Goal: Task Accomplishment & Management: Manage account settings

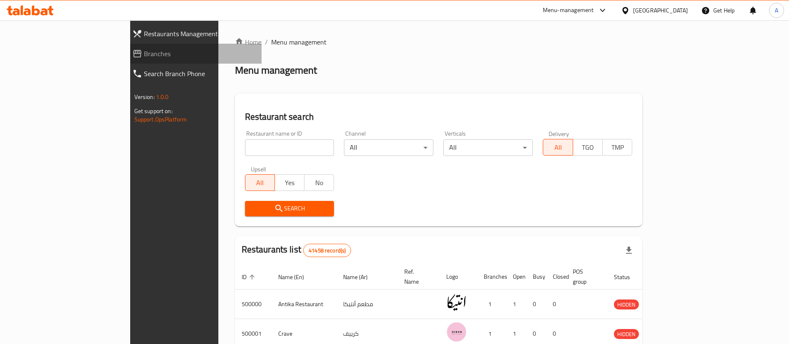
click at [144, 53] on span "Branches" at bounding box center [199, 54] width 111 height 10
click at [144, 57] on span "Branches" at bounding box center [199, 54] width 111 height 10
click at [144, 55] on span "Branches" at bounding box center [199, 54] width 111 height 10
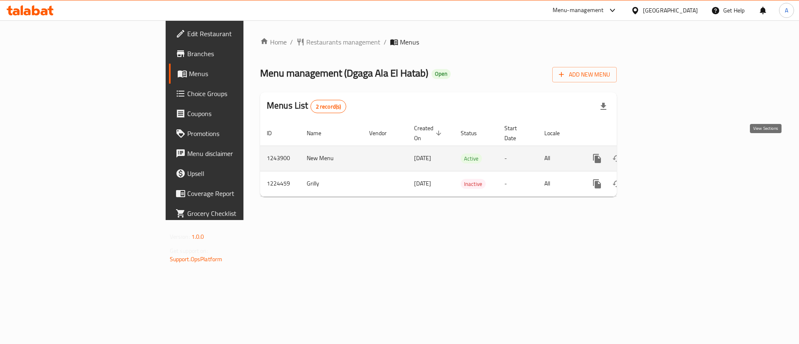
click at [662, 153] on icon "enhanced table" at bounding box center [657, 158] width 10 height 10
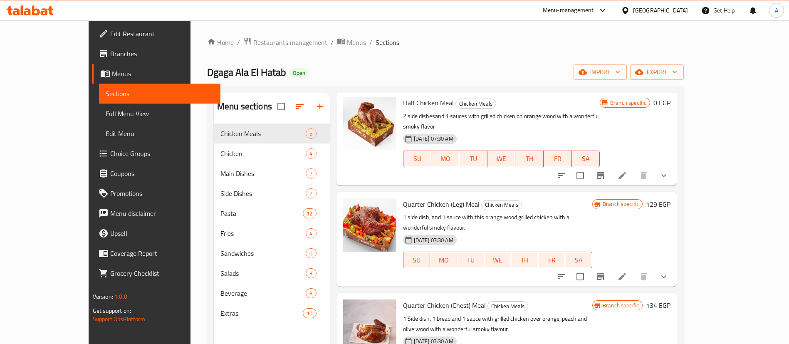
scroll to position [116, 0]
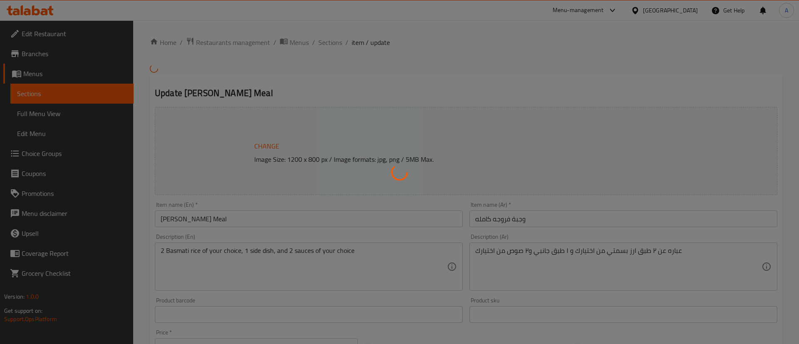
type input "اختيارك الأول من صلصة الدجاج الكاملة:"
type input "0"
type input "1"
type input "اختيارك الثاني من صلصة الدجاج الكامل:"
type input "0"
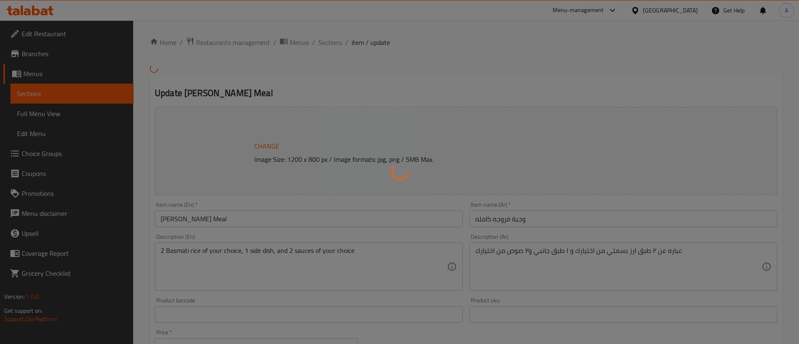
type input "1"
type input "اختيارك من الطبق الأول:"
type input "1"
type input "اختيارك من الطبق الثاني:"
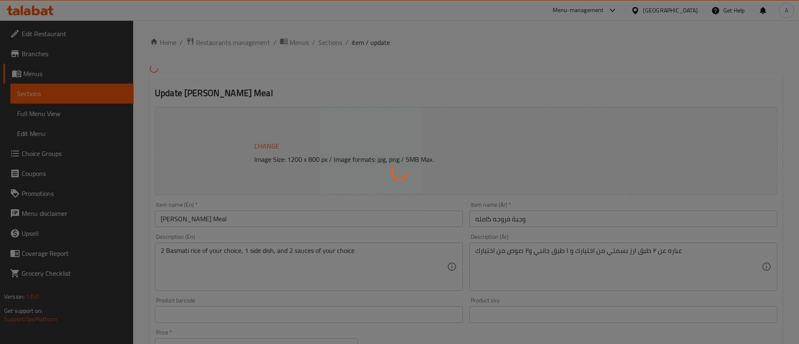
type input "1"
type input "اختيارك من الطبق الثالث:"
type input "1"
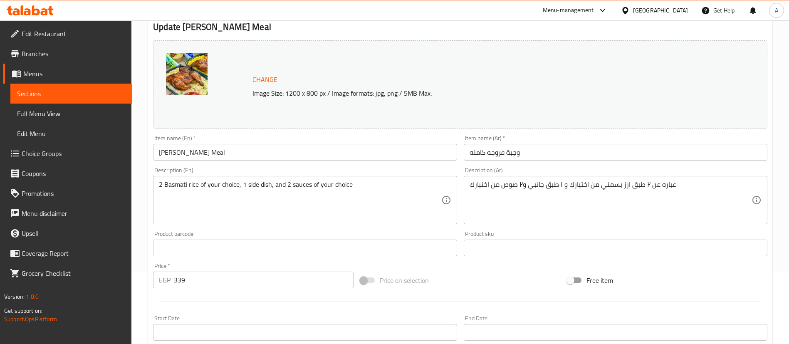
scroll to position [71, 0]
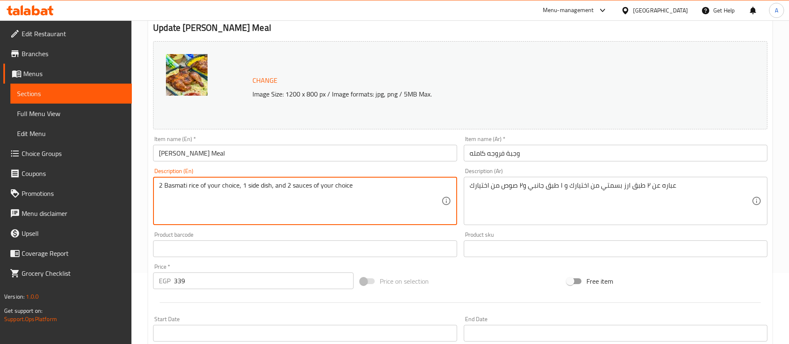
click at [202, 185] on textarea "2 Basmati rice of your choice, 1 side dish, and 2 sauces of your choice" at bounding box center [300, 201] width 282 height 40
paste textarea "3 side dishes, 2 sauces with a wonderful smoky flavored orange wood grilled chi…"
type textarea "3 side dishes, 2 sauces with a wonderful smoky flavored orange wood grilled chi…"
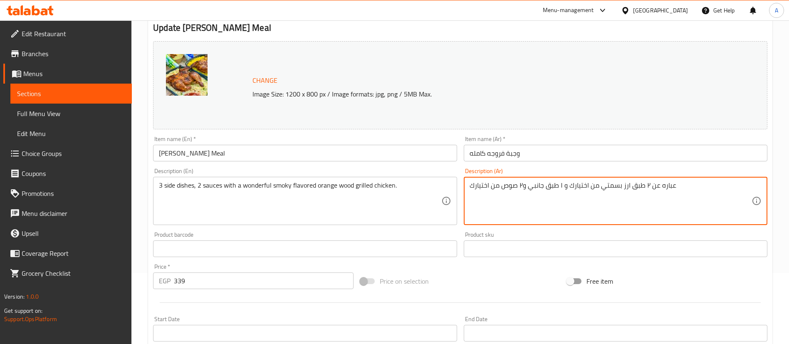
click at [523, 185] on textarea "عباره عن ٢ طبق ارز بسمتي من اختيارك و ١ طبق جانبي و٢ صوص من اختيارك" at bounding box center [611, 201] width 282 height 40
paste textarea "3 أطباق جانبية و 2 صوص مع الدجاج المشوي علي حطب أشجار البرتقال ذو نكهه مدخنه را…"
type textarea "3 أطباق جانبية و 2 صوص مع الدجاج المشوي علي حطب أشجار البرتقال ذو نكهه مدخنه را…"
click at [547, 234] on div "Product sku Product sku" at bounding box center [616, 244] width 304 height 25
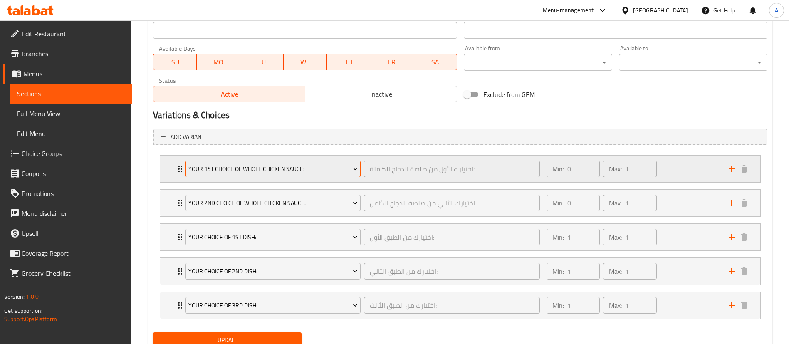
scroll to position [389, 0]
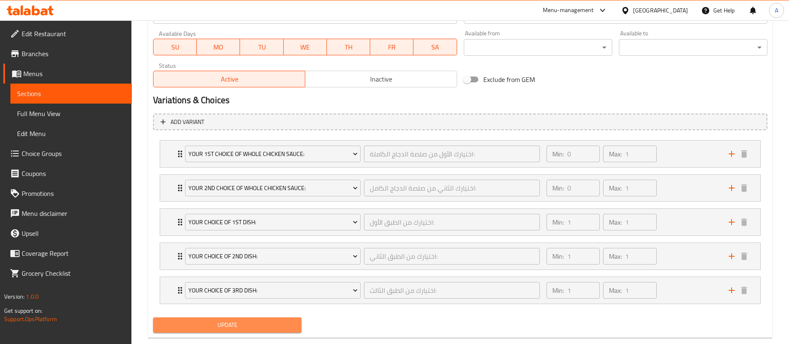
click at [286, 327] on span "Update" at bounding box center [227, 325] width 135 height 10
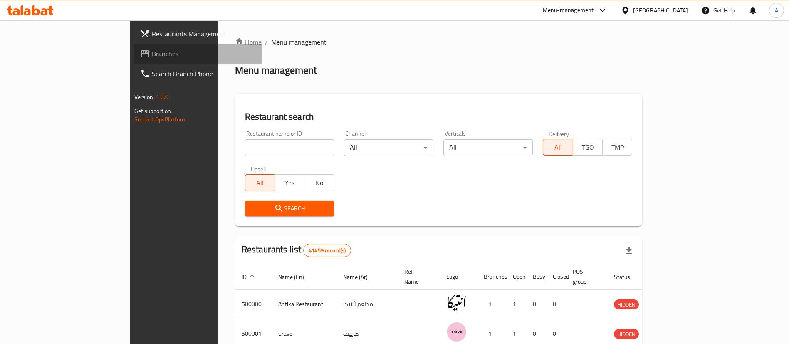
click at [152, 52] on span "Branches" at bounding box center [204, 54] width 104 height 10
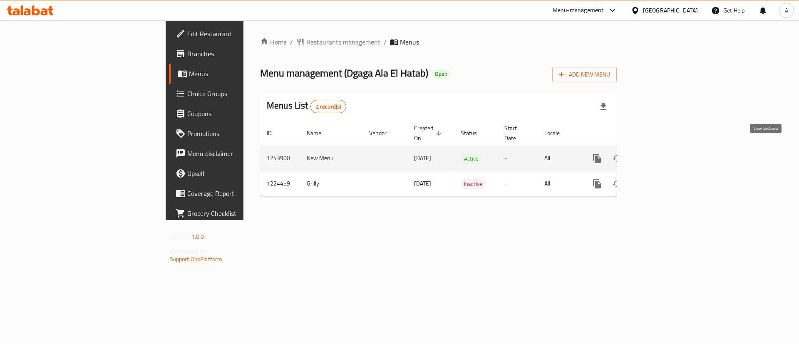
click at [662, 153] on icon "enhanced table" at bounding box center [657, 158] width 10 height 10
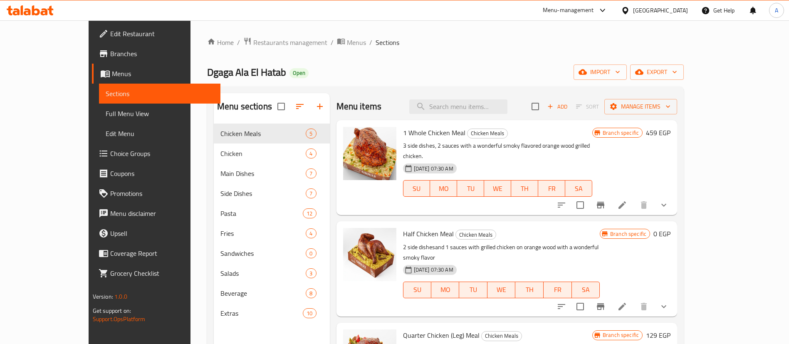
click at [626, 201] on icon at bounding box center [622, 204] width 7 height 7
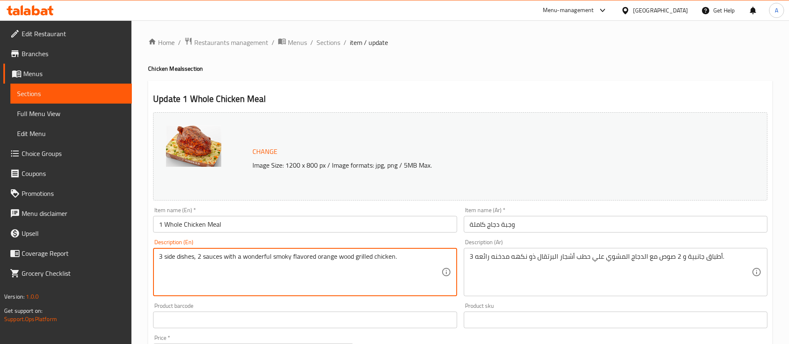
click at [267, 257] on textarea "3 side dishes, 2 sauces with a wonderful smoky flavored orange wood grilled chi…" at bounding box center [300, 273] width 282 height 40
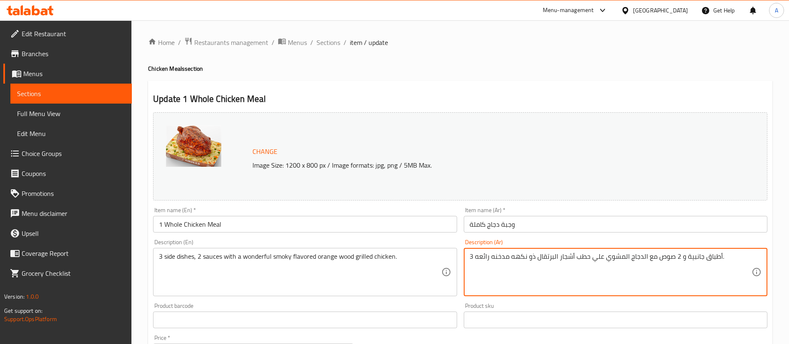
click at [527, 260] on textarea "3 أطباق جانبية و 2 صوص مع الدجاج المشوي علي حطب أشجار البرتقال ذو نكهه مدخنه را…" at bounding box center [611, 273] width 282 height 40
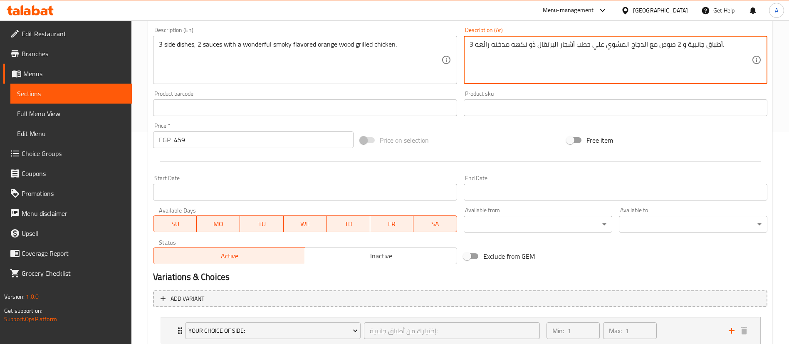
scroll to position [406, 0]
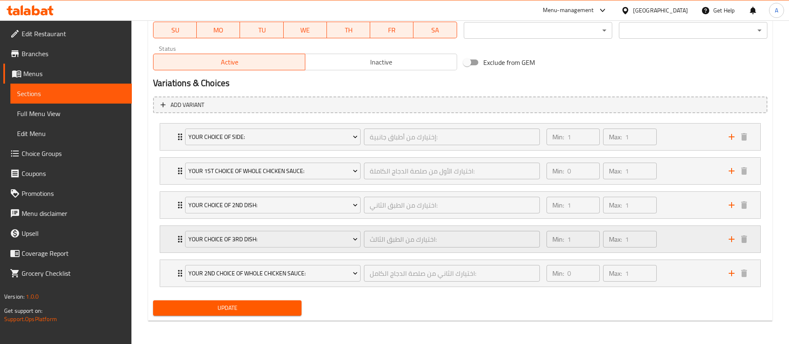
click at [182, 240] on div "Your Choice Of 3rd Dish: اختيارك من الطبق الثالث: ​" at bounding box center [362, 239] width 365 height 27
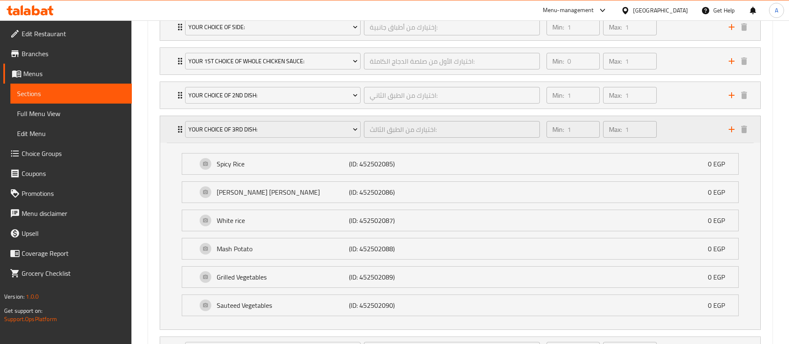
scroll to position [515, 0]
click at [179, 134] on icon "Expand" at bounding box center [180, 131] width 10 height 10
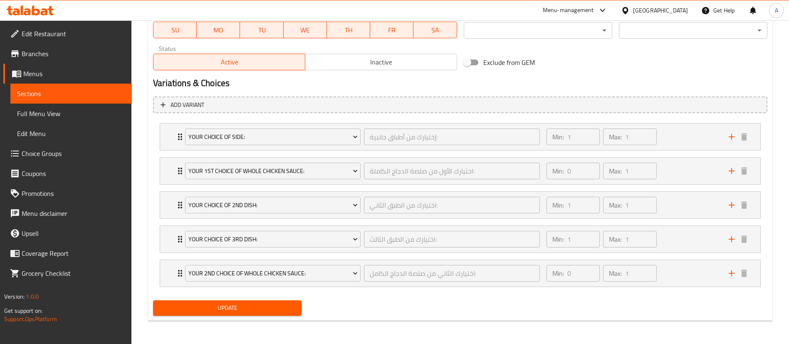
scroll to position [406, 0]
